Goal: Task Accomplishment & Management: Complete application form

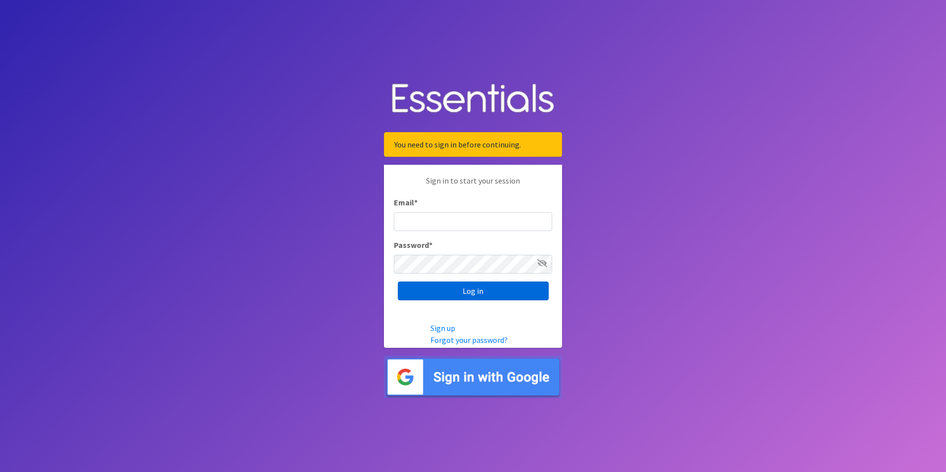
type input "Caily@bonitaassistance.org"
click at [463, 298] on input "Log in" at bounding box center [473, 291] width 151 height 19
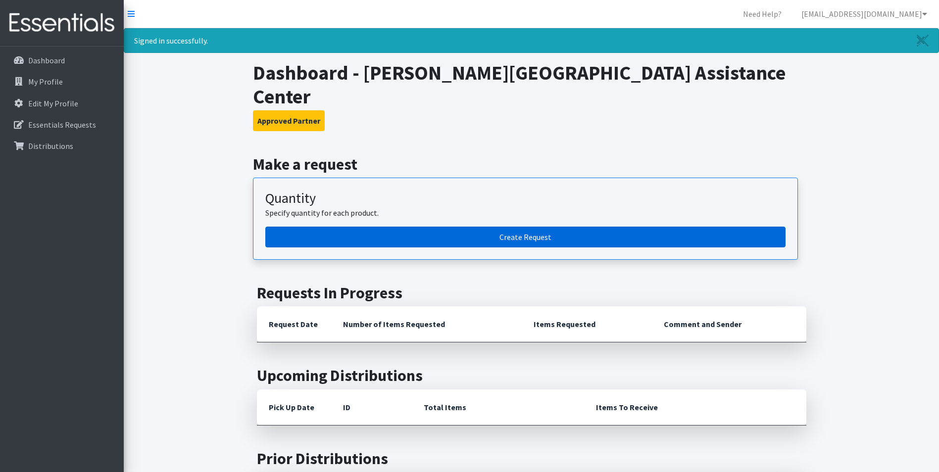
click at [479, 227] on link "Create Request" at bounding box center [525, 237] width 520 height 21
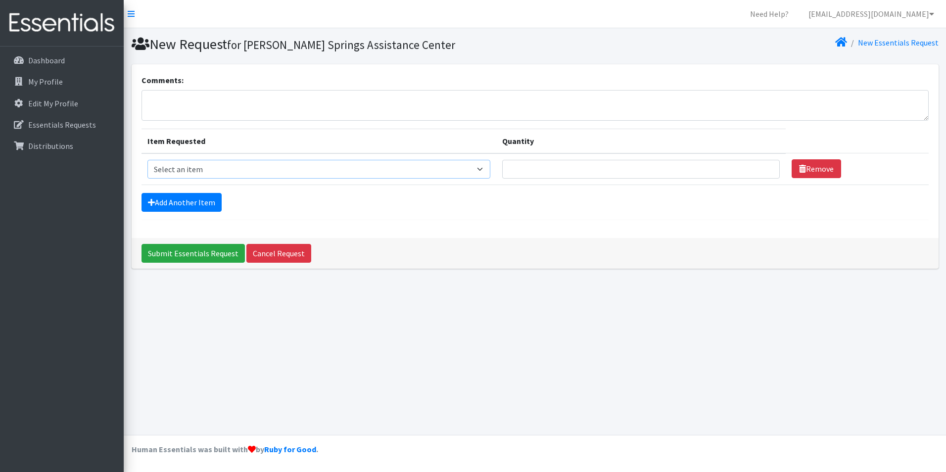
click at [220, 167] on select "Select an item Baby Food Blood Pressure Cuff Children's Disposable Underwear L/…" at bounding box center [318, 169] width 343 height 19
select select "10069"
click at [147, 160] on select "Select an item Baby Food Blood Pressure Cuff Children's Disposable Underwear L/…" at bounding box center [318, 169] width 343 height 19
click at [566, 166] on input "Quantity" at bounding box center [641, 169] width 278 height 19
type input "800"
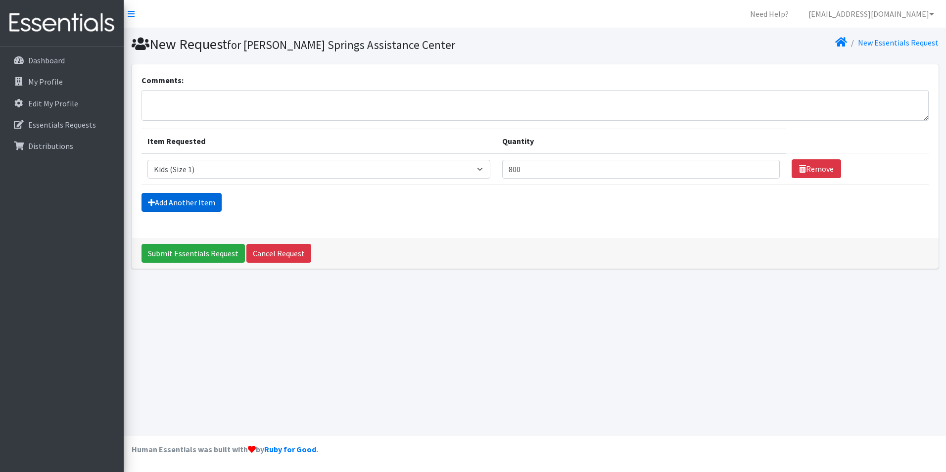
click at [181, 199] on link "Add Another Item" at bounding box center [182, 202] width 80 height 19
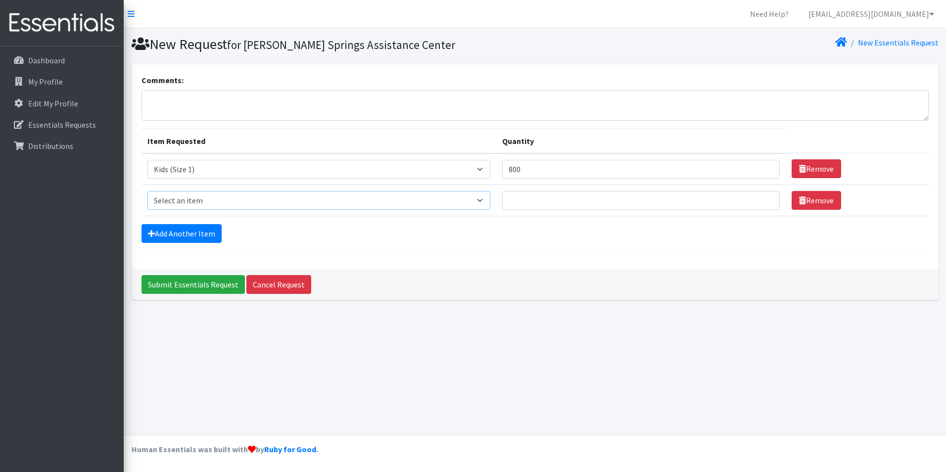
click at [185, 203] on select "Select an item Baby Food Blood Pressure Cuff Children's Disposable Underwear L/…" at bounding box center [318, 200] width 343 height 19
select select "10068"
click at [147, 191] on select "Select an item Baby Food Blood Pressure Cuff Children's Disposable Underwear L/…" at bounding box center [318, 200] width 343 height 19
click at [561, 196] on input "Quantity" at bounding box center [641, 200] width 278 height 19
type input "600"
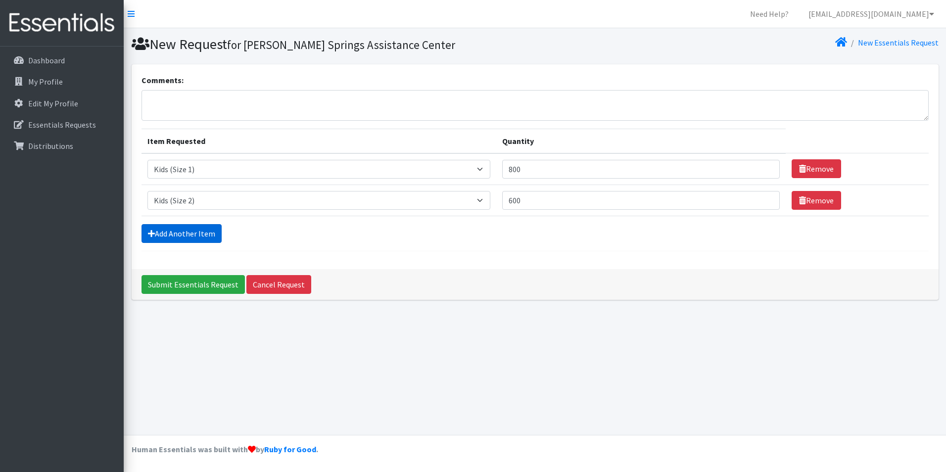
click at [158, 233] on link "Add Another Item" at bounding box center [182, 233] width 80 height 19
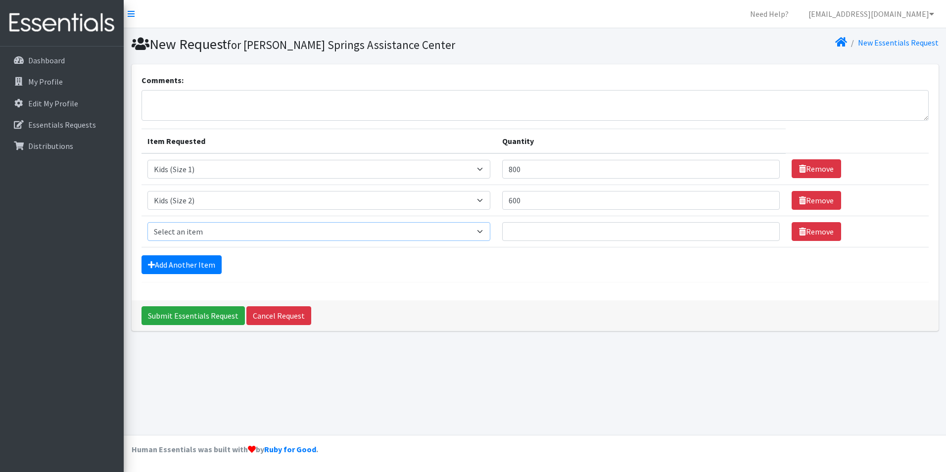
click at [367, 235] on select "Select an item Baby Food Blood Pressure Cuff Children's Disposable Underwear L/…" at bounding box center [318, 231] width 343 height 19
select select "10061"
click at [147, 222] on select "Select an item Baby Food Blood Pressure Cuff Children's Disposable Underwear L/…" at bounding box center [318, 231] width 343 height 19
click at [676, 229] on input "Quantity" at bounding box center [641, 231] width 278 height 19
type input "660"
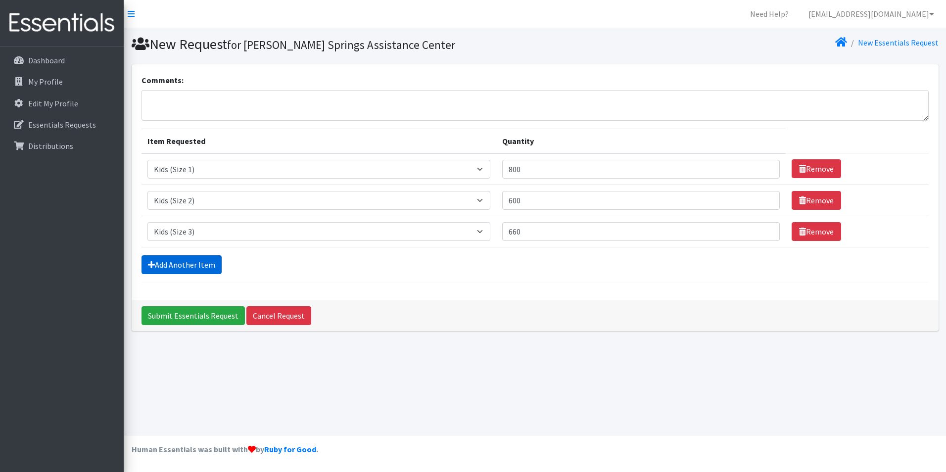
click at [202, 261] on link "Add Another Item" at bounding box center [182, 264] width 80 height 19
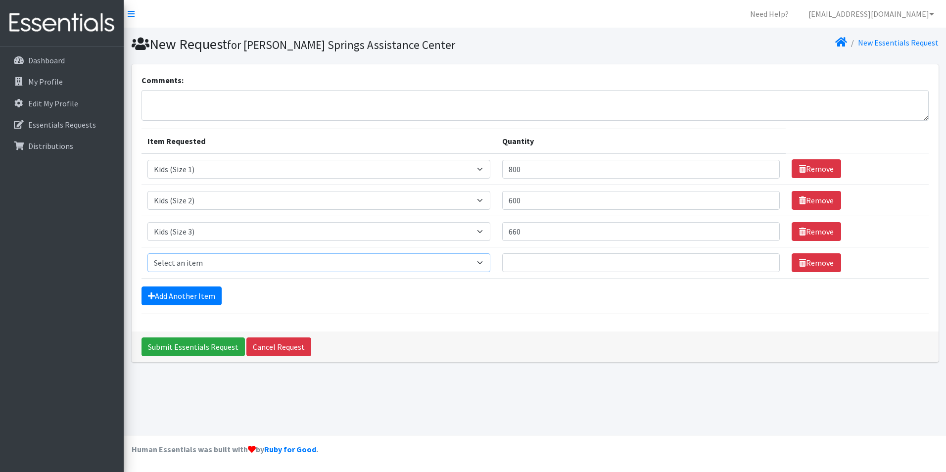
click at [222, 265] on select "Select an item Baby Food Blood Pressure Cuff Children's Disposable Underwear L/…" at bounding box center [318, 262] width 343 height 19
select select "10078"
click at [147, 253] on select "Select an item Baby Food Blood Pressure Cuff Children's Disposable Underwear L/…" at bounding box center [318, 262] width 343 height 19
click at [565, 261] on input "Quantity" at bounding box center [641, 262] width 278 height 19
type input "1100"
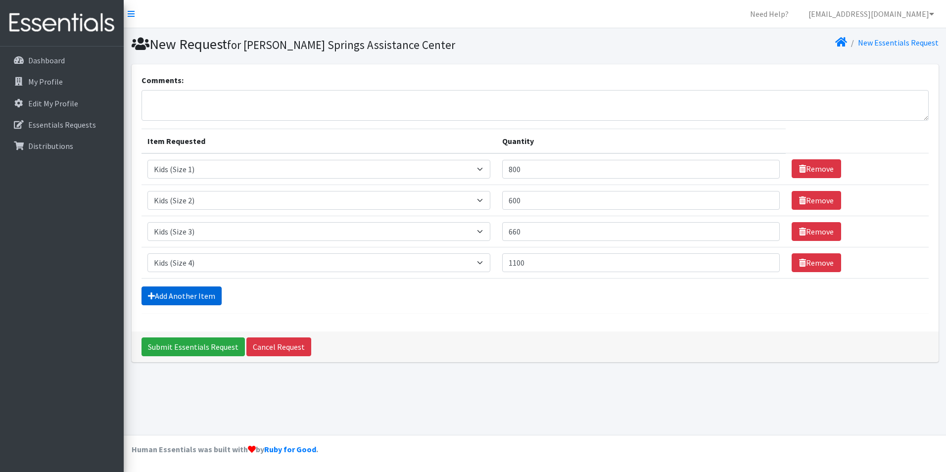
click at [181, 298] on link "Add Another Item" at bounding box center [182, 296] width 80 height 19
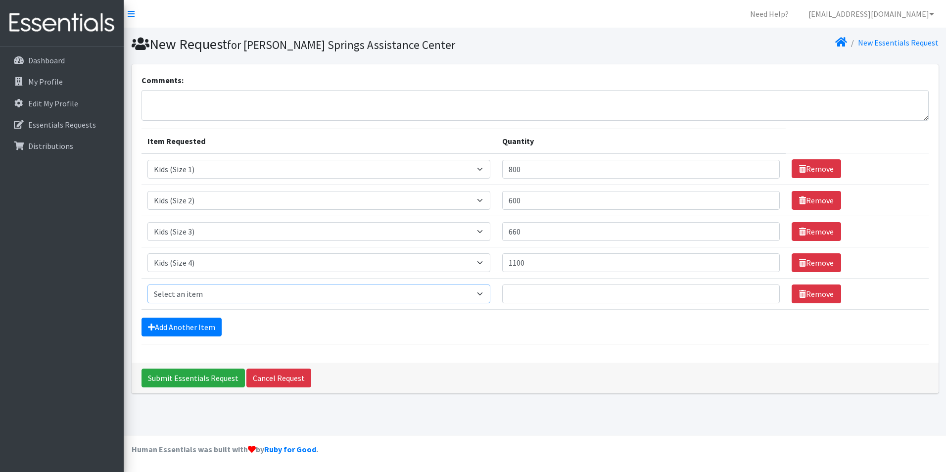
click at [469, 289] on select "Select an item Baby Food Blood Pressure Cuff Children's Disposable Underwear L/…" at bounding box center [318, 294] width 343 height 19
select select "10042"
click at [147, 285] on select "Select an item Baby Food Blood Pressure Cuff Children's Disposable Underwear L/…" at bounding box center [318, 294] width 343 height 19
click at [534, 295] on input "Quantity" at bounding box center [641, 294] width 278 height 19
type input "1800"
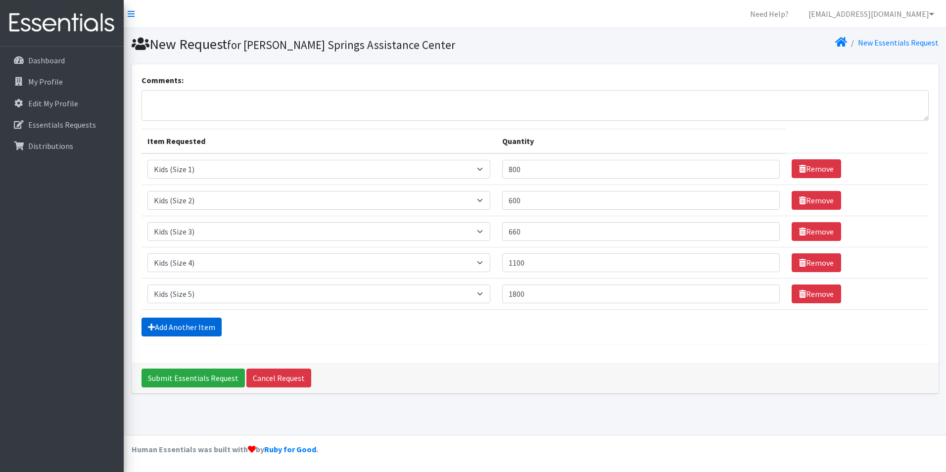
click at [188, 326] on link "Add Another Item" at bounding box center [182, 327] width 80 height 19
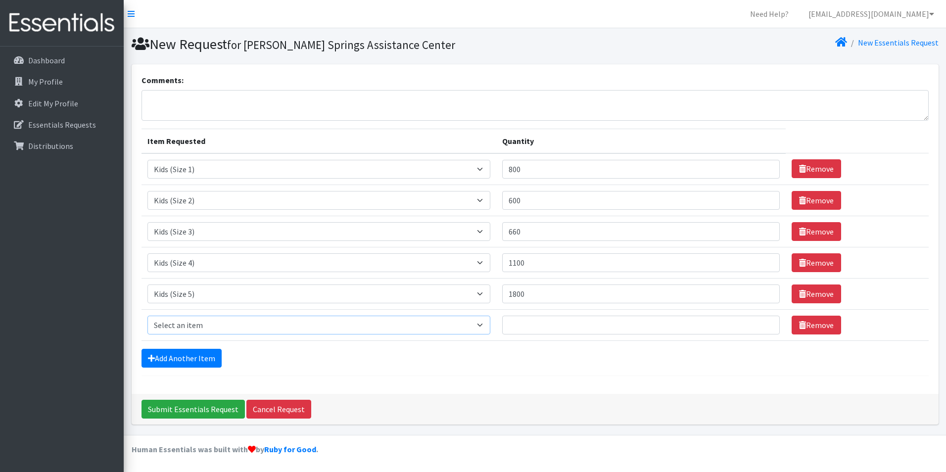
click at [221, 323] on select "Select an item Baby Food Blood Pressure Cuff Children's Disposable Underwear L/…" at bounding box center [318, 325] width 343 height 19
select select "10062"
click at [147, 316] on select "Select an item Baby Food Blood Pressure Cuff Children's Disposable Underwear L/…" at bounding box center [318, 325] width 343 height 19
click at [575, 334] on input "Quantity" at bounding box center [641, 325] width 278 height 19
type input "2200"
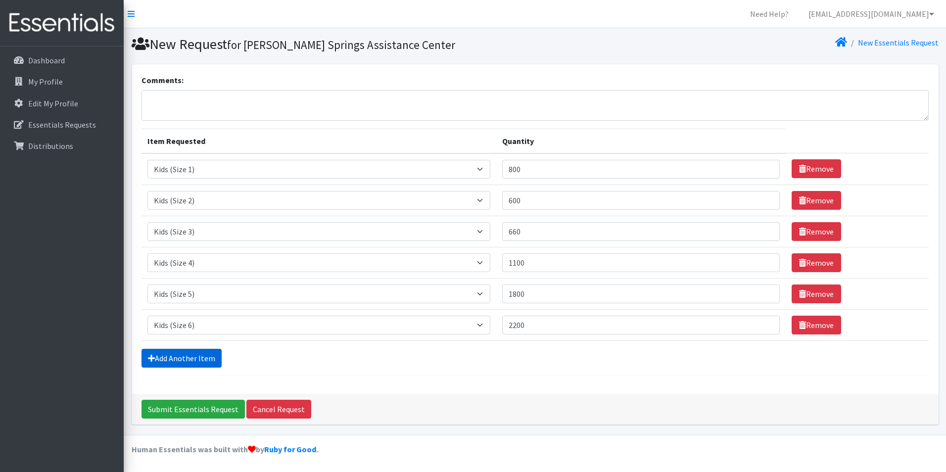
click at [211, 354] on link "Add Another Item" at bounding box center [182, 358] width 80 height 19
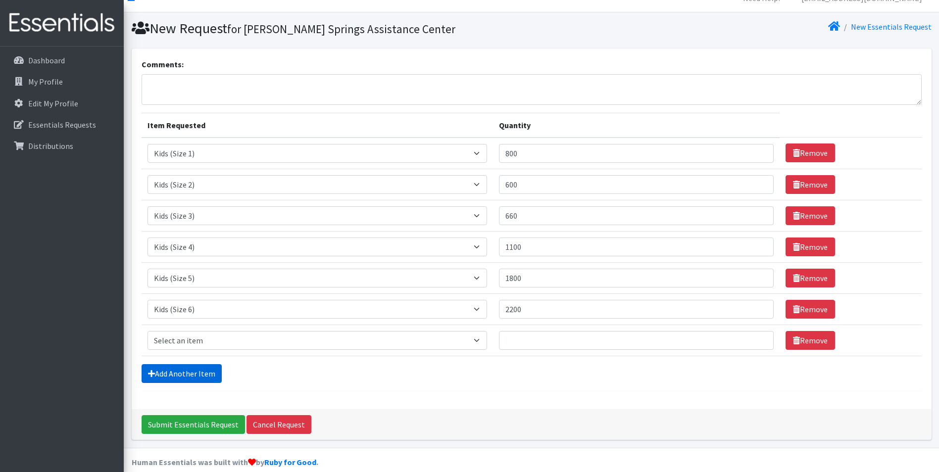
scroll to position [29, 0]
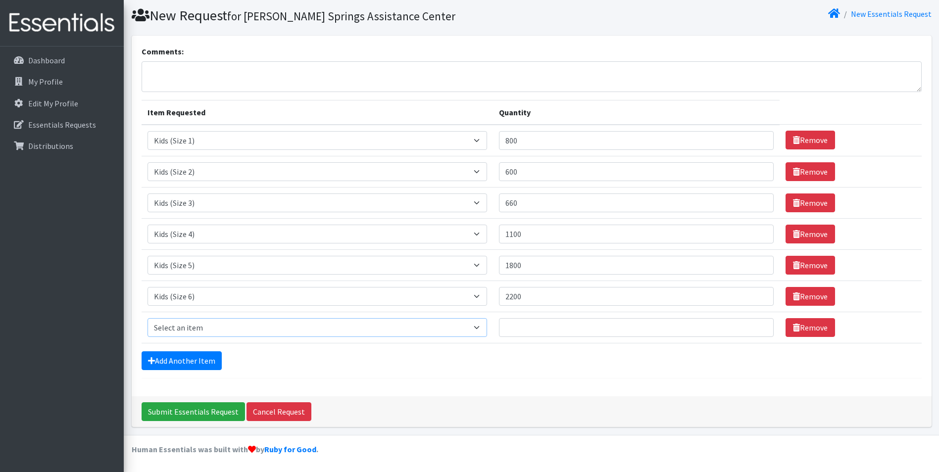
click at [199, 331] on select "Select an item Baby Food Blood Pressure Cuff Children's Disposable Underwear L/…" at bounding box center [317, 327] width 340 height 19
select select "10041"
click at [147, 318] on select "Select an item Baby Food Blood Pressure Cuff Children's Disposable Underwear L/…" at bounding box center [317, 327] width 340 height 19
click at [559, 330] on input "Quantity" at bounding box center [636, 327] width 275 height 19
type input "100"
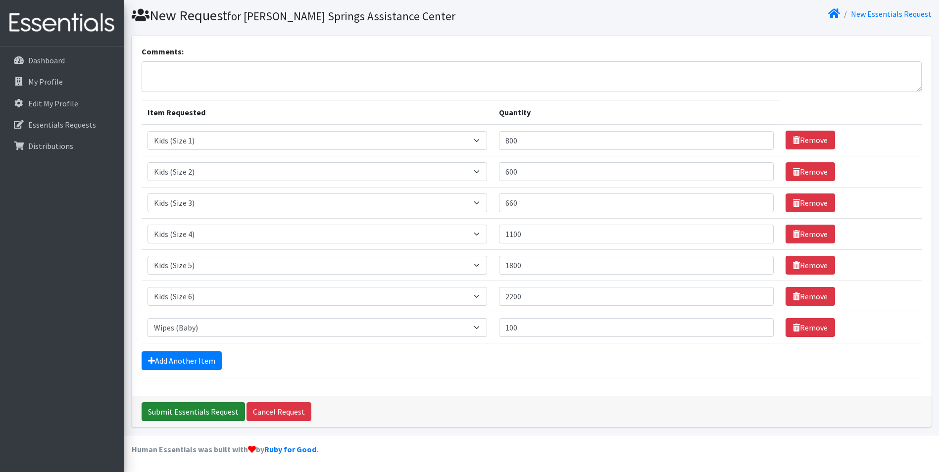
click at [194, 414] on input "Submit Essentials Request" at bounding box center [193, 411] width 103 height 19
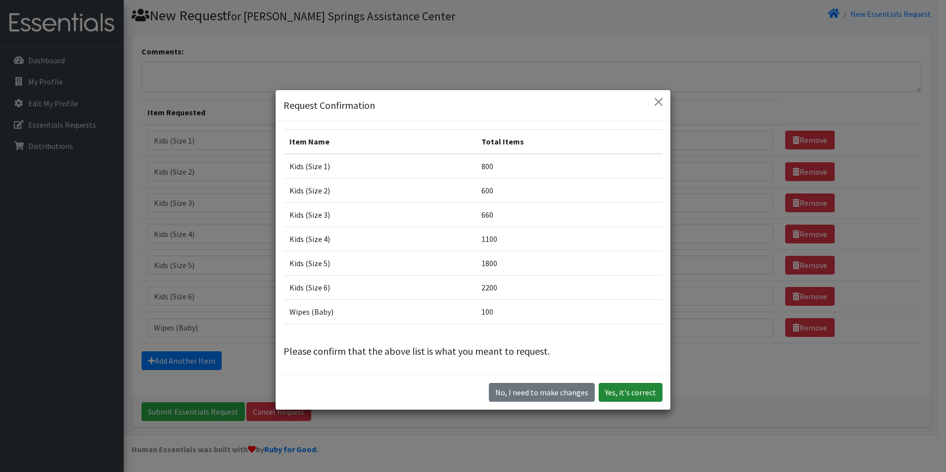
click at [625, 391] on button "Yes, it's correct" at bounding box center [631, 392] width 64 height 19
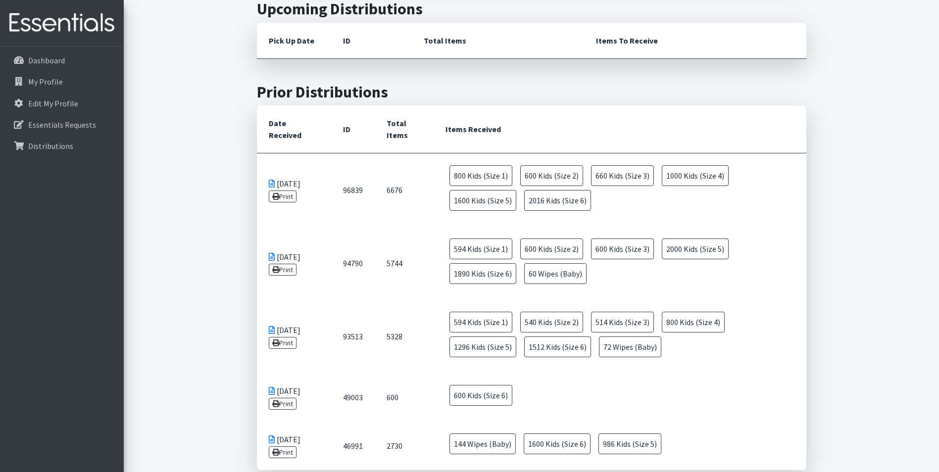
scroll to position [346, 0]
